Goal: Task Accomplishment & Management: Manage account settings

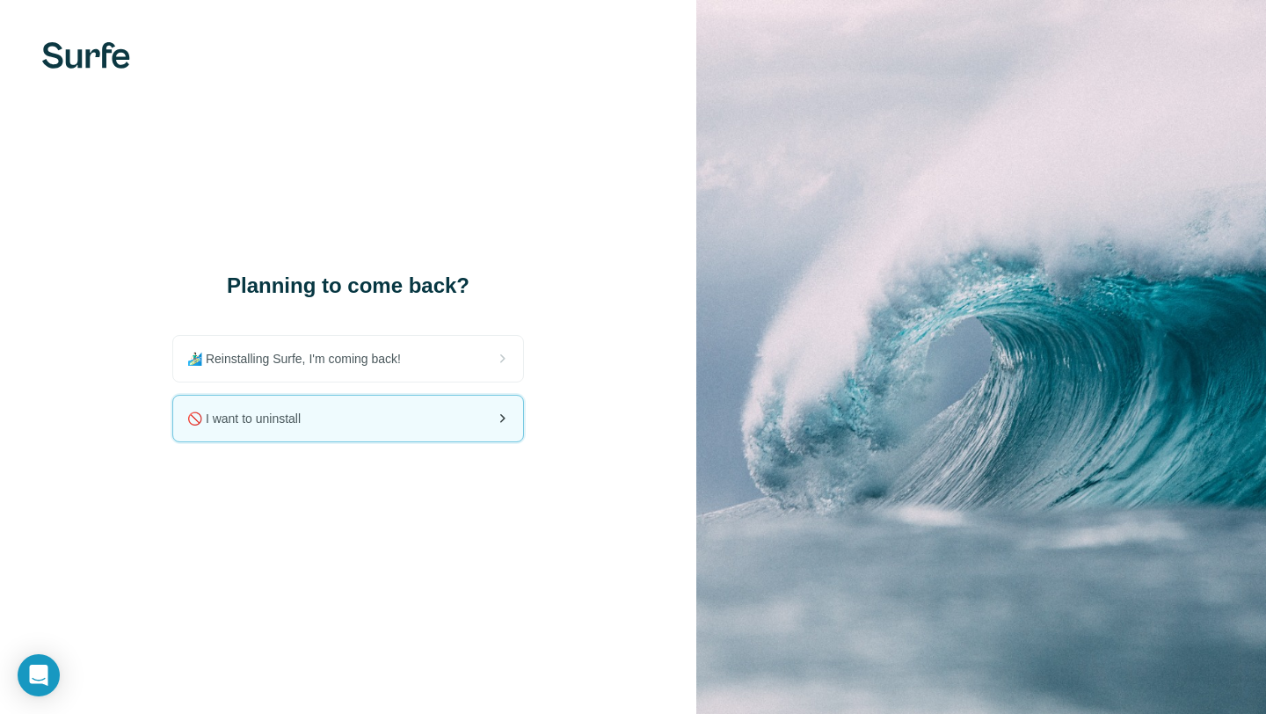
click at [456, 419] on div "🚫 I want to uninstall" at bounding box center [348, 419] width 350 height 46
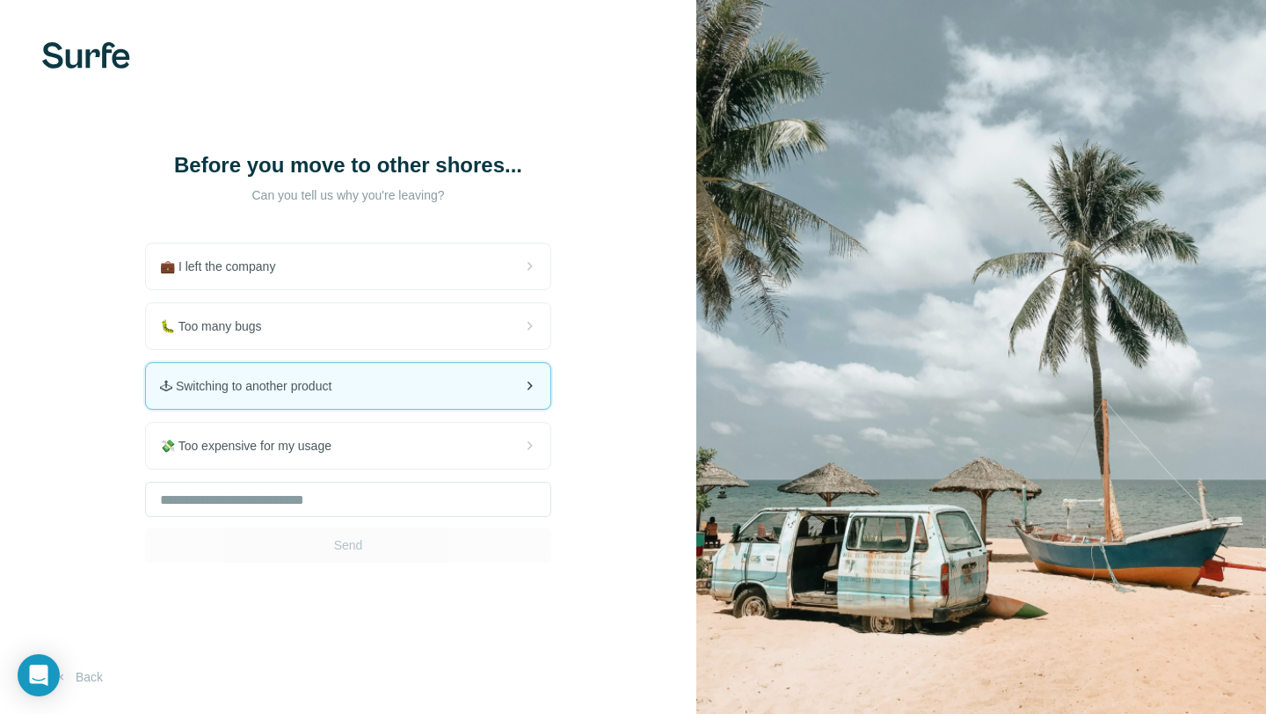
click at [424, 388] on div "🕹 Switching to another product" at bounding box center [348, 386] width 404 height 46
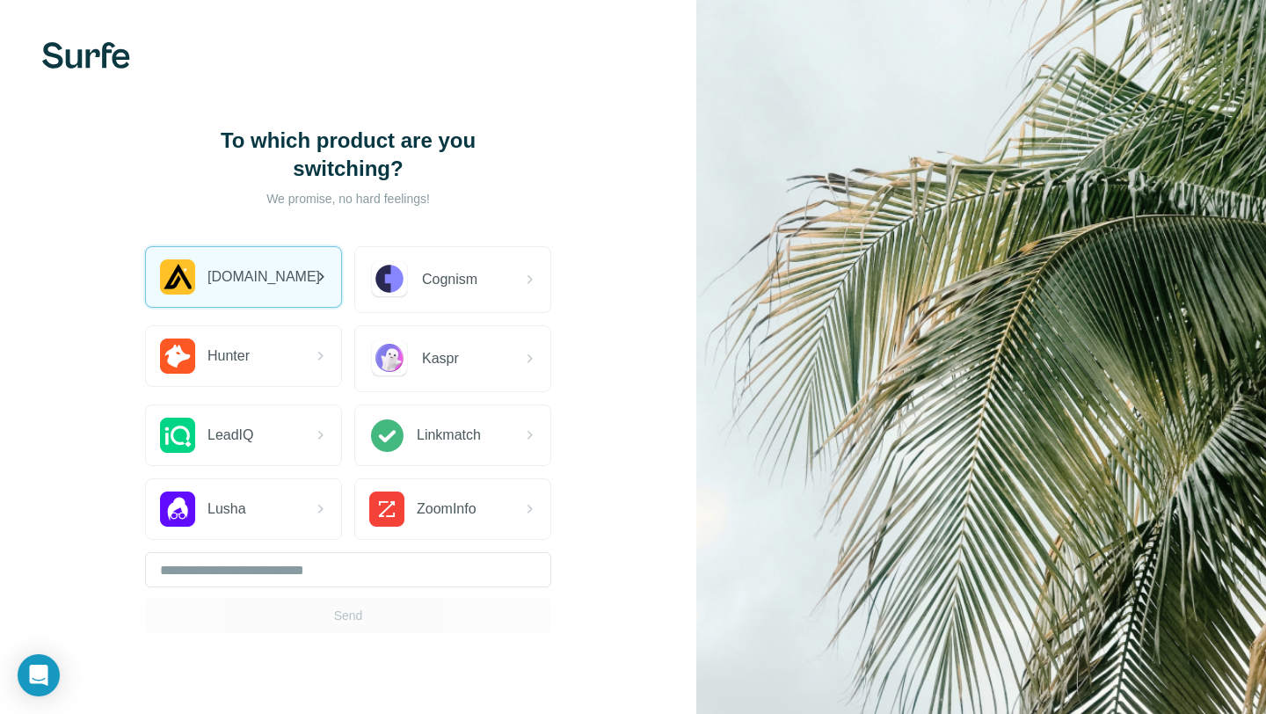
click at [289, 288] on div "[DOMAIN_NAME]" at bounding box center [243, 277] width 195 height 60
